Goal: Information Seeking & Learning: Learn about a topic

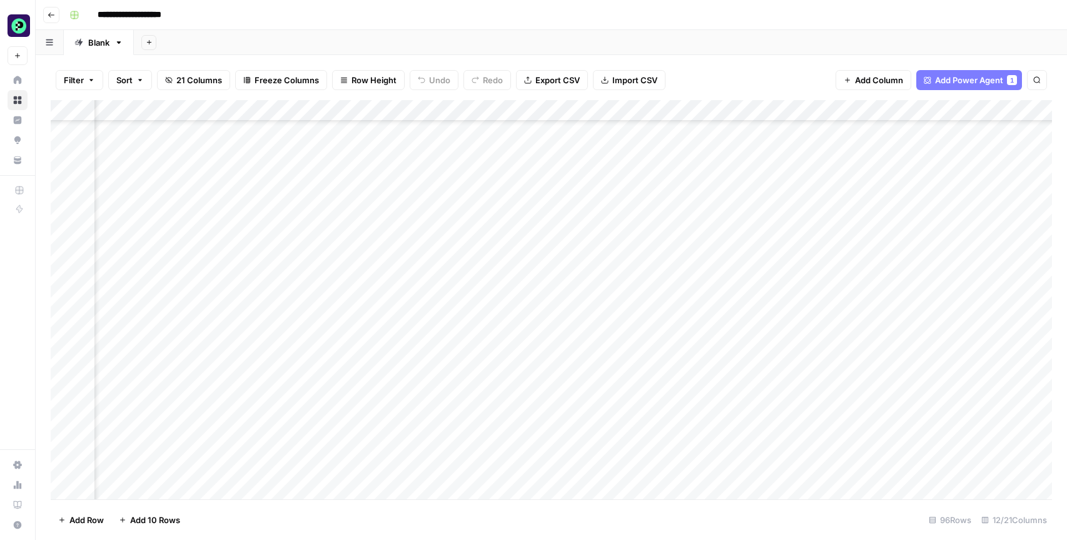
scroll to position [1680, 613]
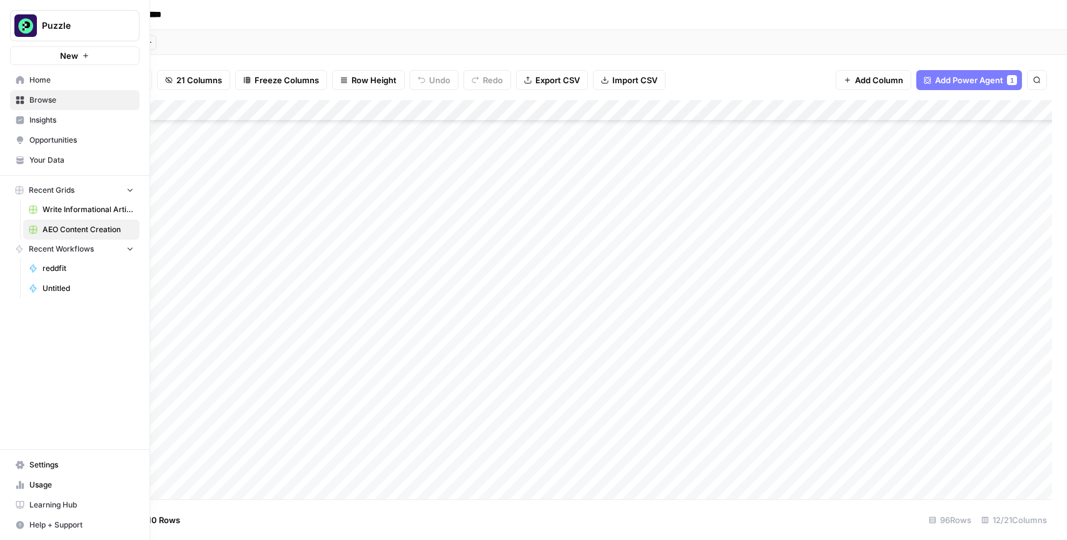
click at [14, 121] on link "Insights" at bounding box center [74, 120] width 129 height 20
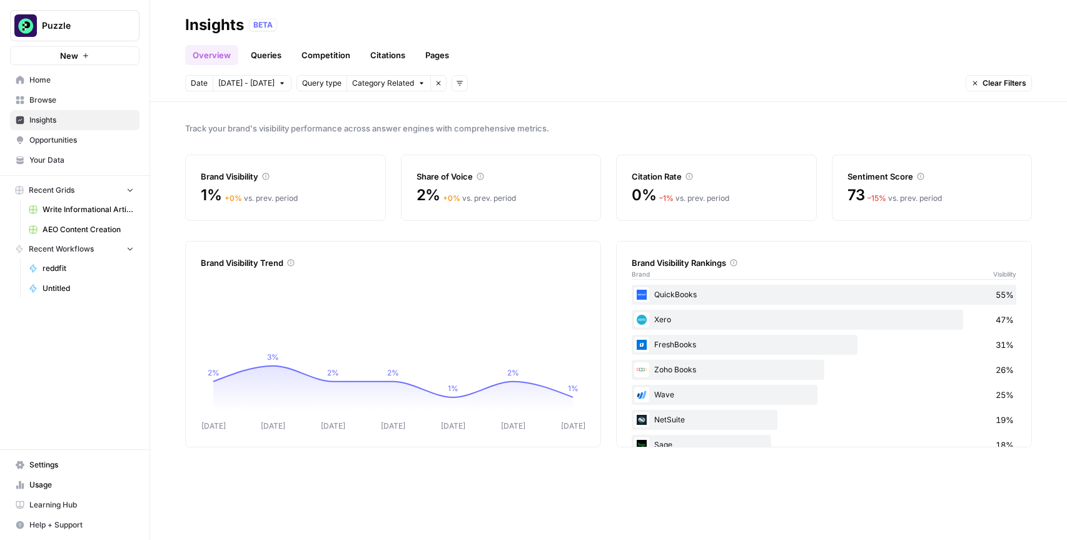
click at [253, 53] on link "Queries" at bounding box center [266, 55] width 46 height 20
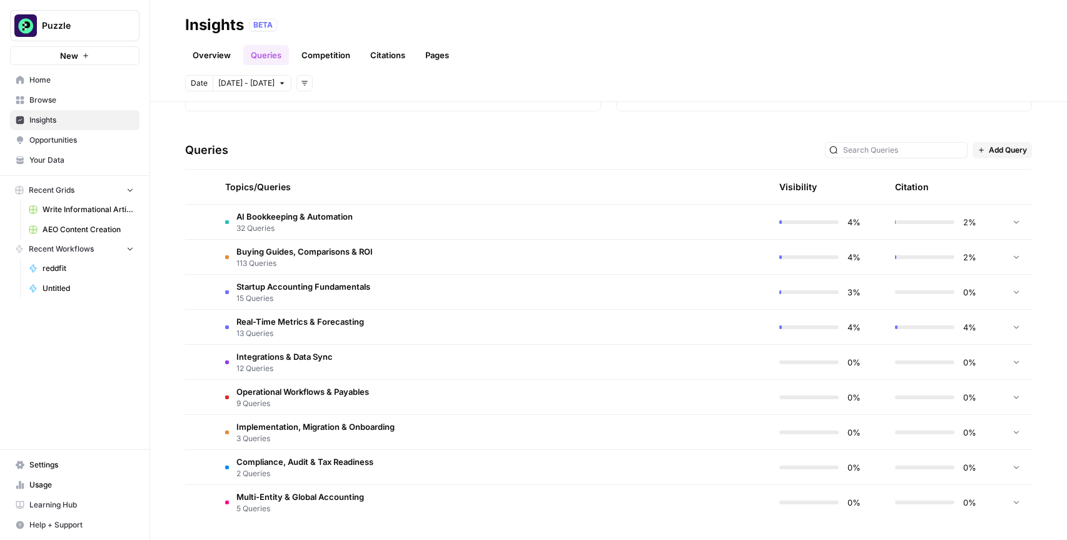
scroll to position [224, 0]
click at [323, 293] on span "15 Queries" at bounding box center [303, 298] width 134 height 11
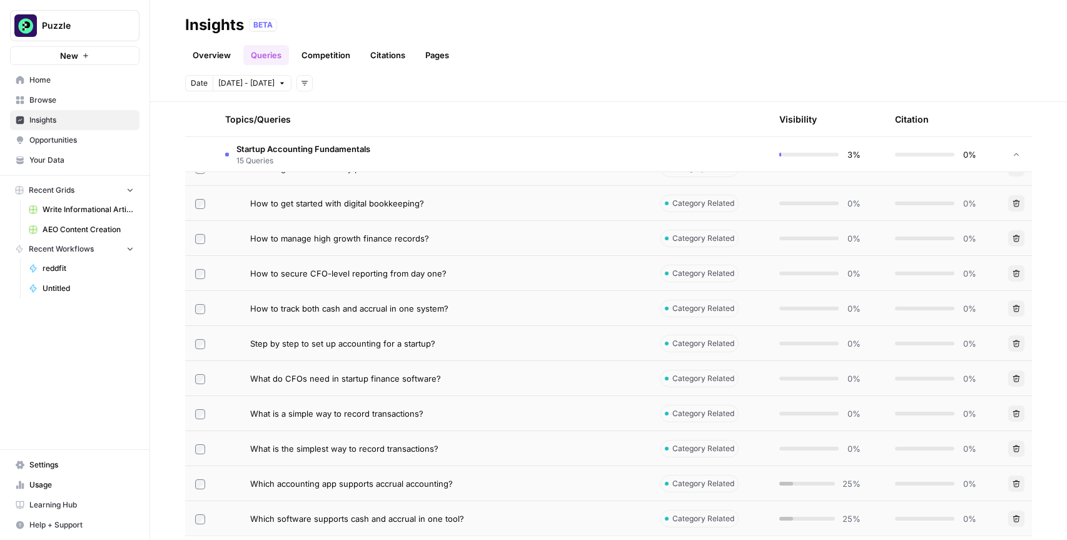
scroll to position [558, 0]
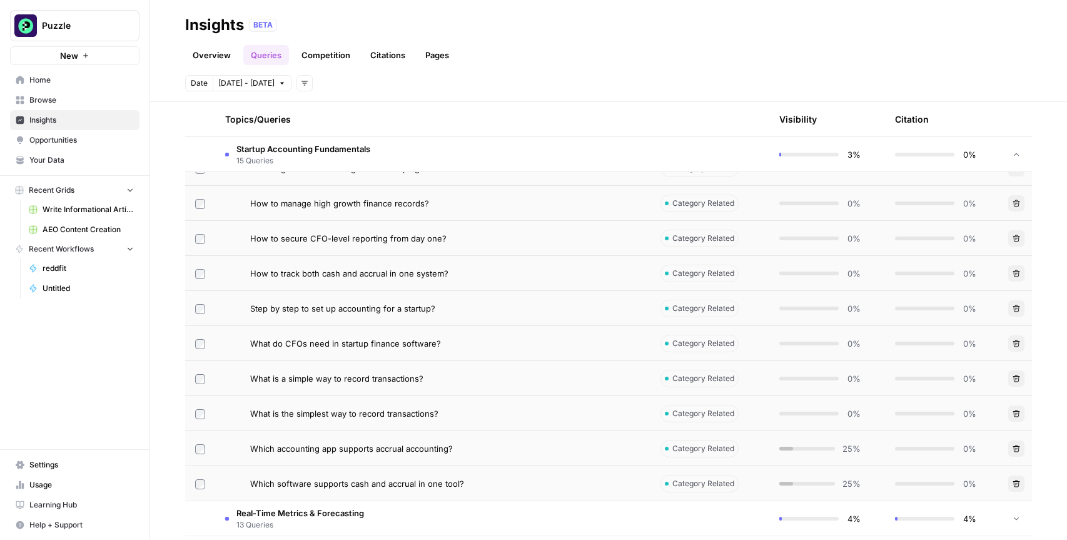
click at [439, 261] on td "How to track both cash and accrual in one system?" at bounding box center [432, 273] width 435 height 34
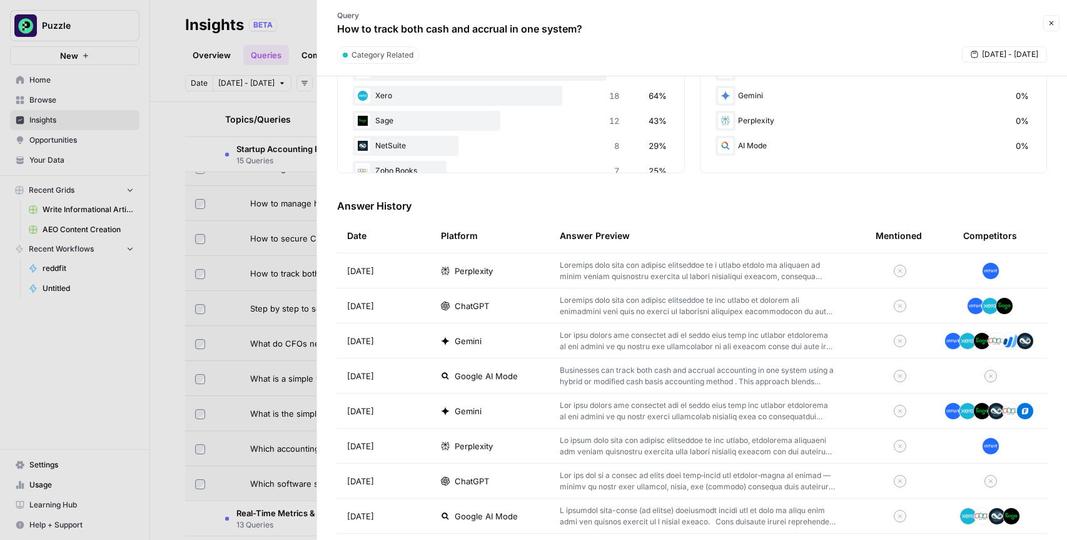
scroll to position [266, 0]
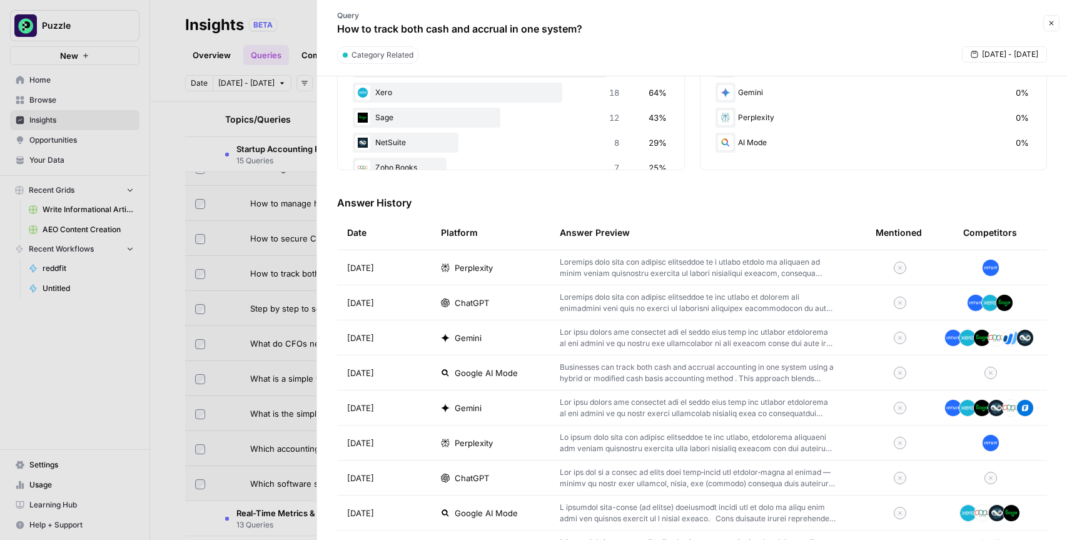
click at [221, 241] on div at bounding box center [533, 270] width 1067 height 540
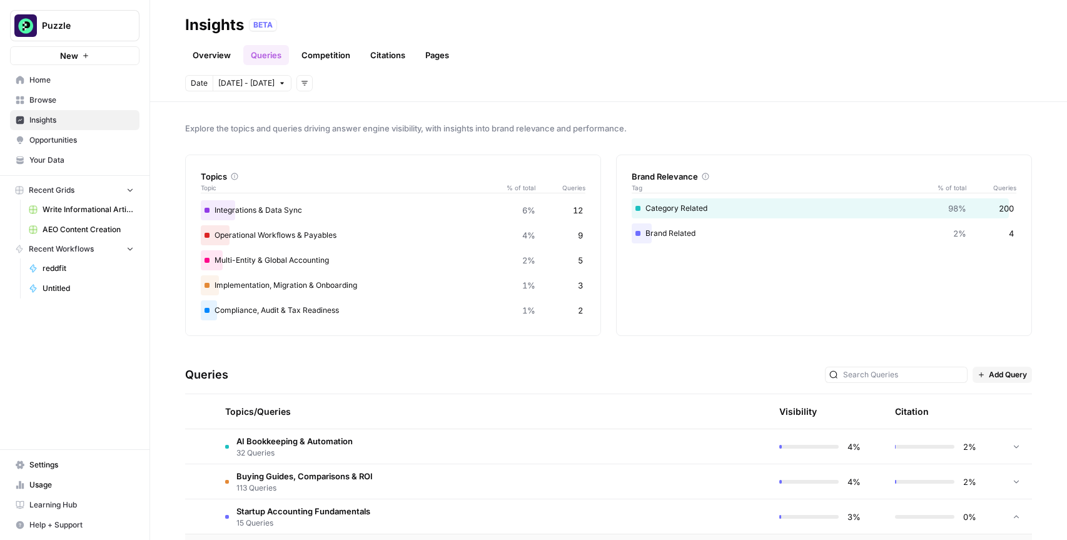
click at [310, 58] on link "Competition" at bounding box center [326, 55] width 64 height 20
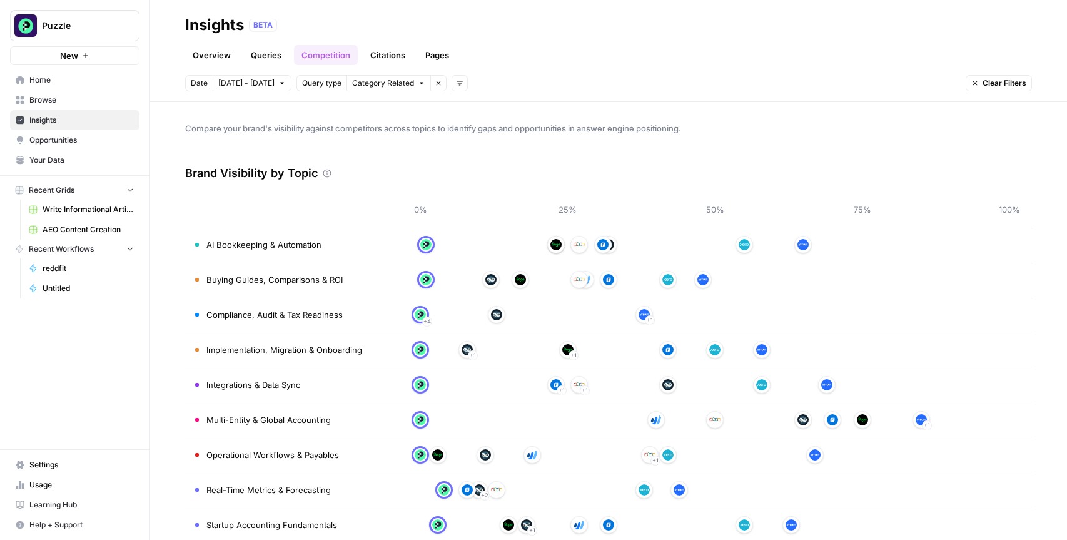
click at [393, 55] on link "Citations" at bounding box center [388, 55] width 50 height 20
